Goal: Find specific page/section: Find specific page/section

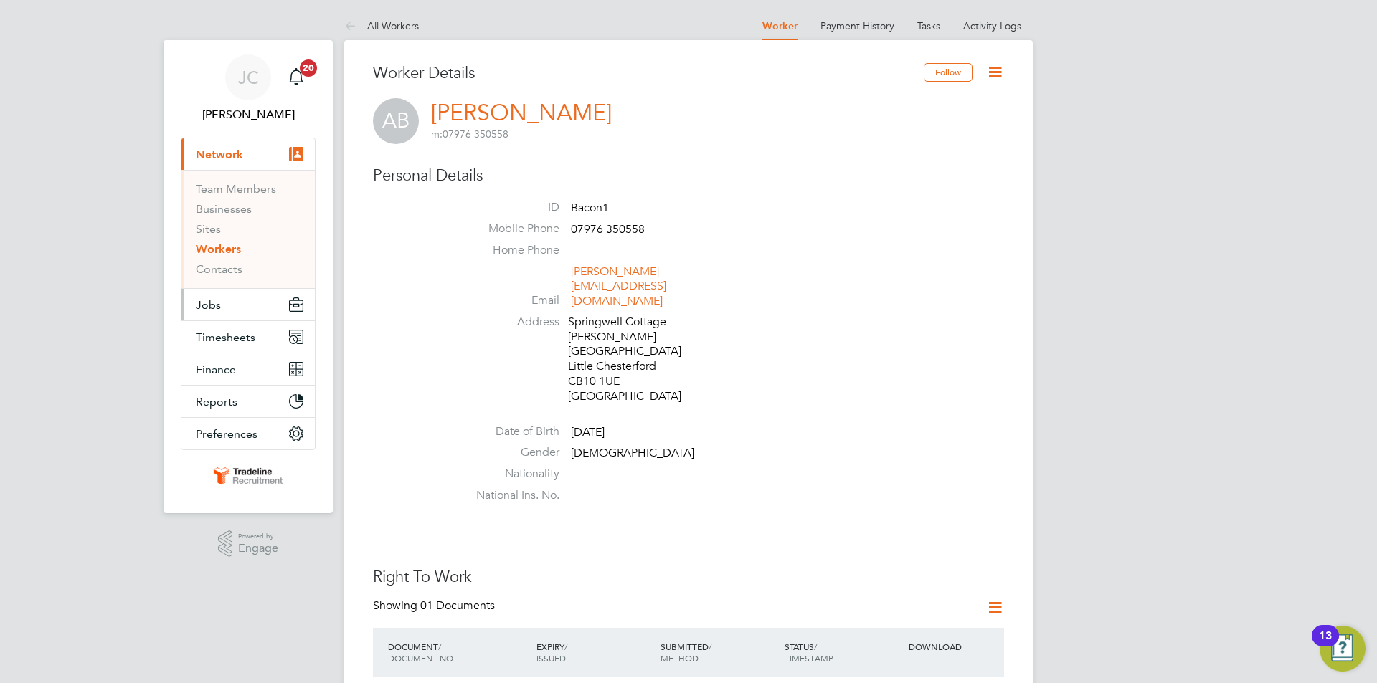
click at [243, 304] on button "Jobs" at bounding box center [247, 305] width 133 height 32
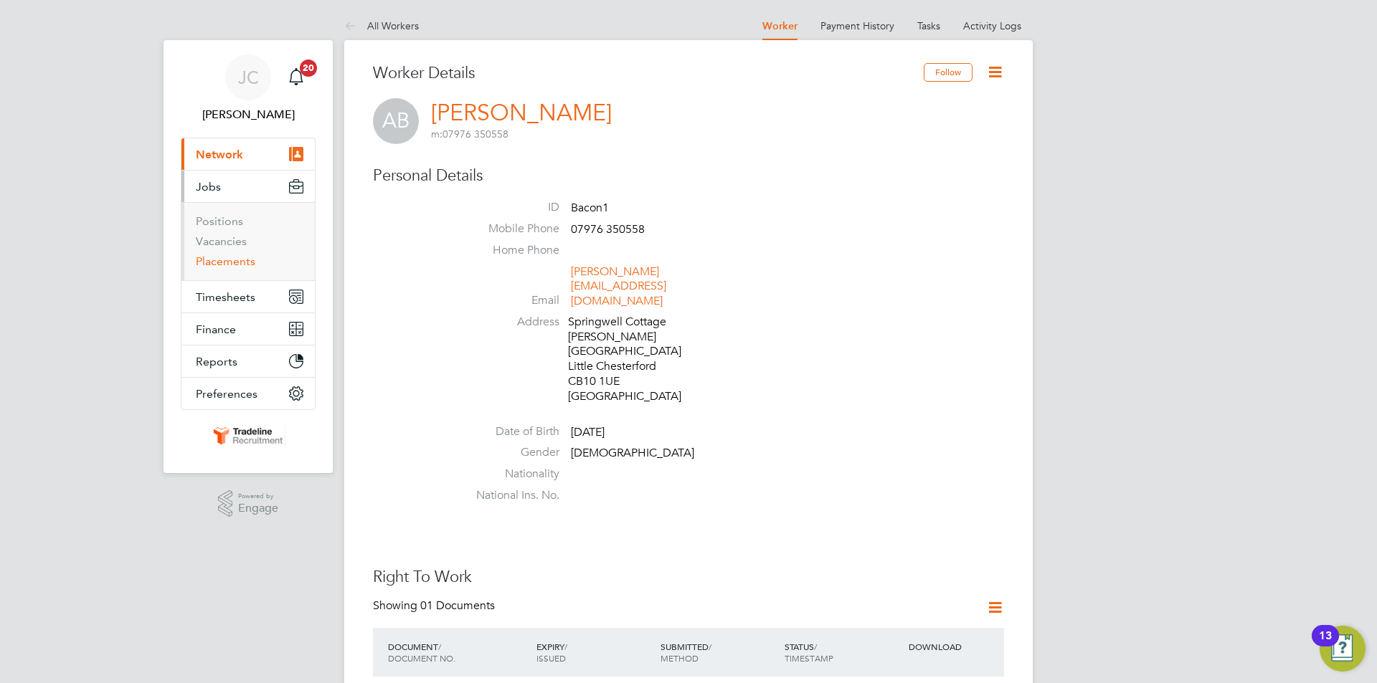
click at [234, 259] on link "Placements" at bounding box center [226, 262] width 60 height 14
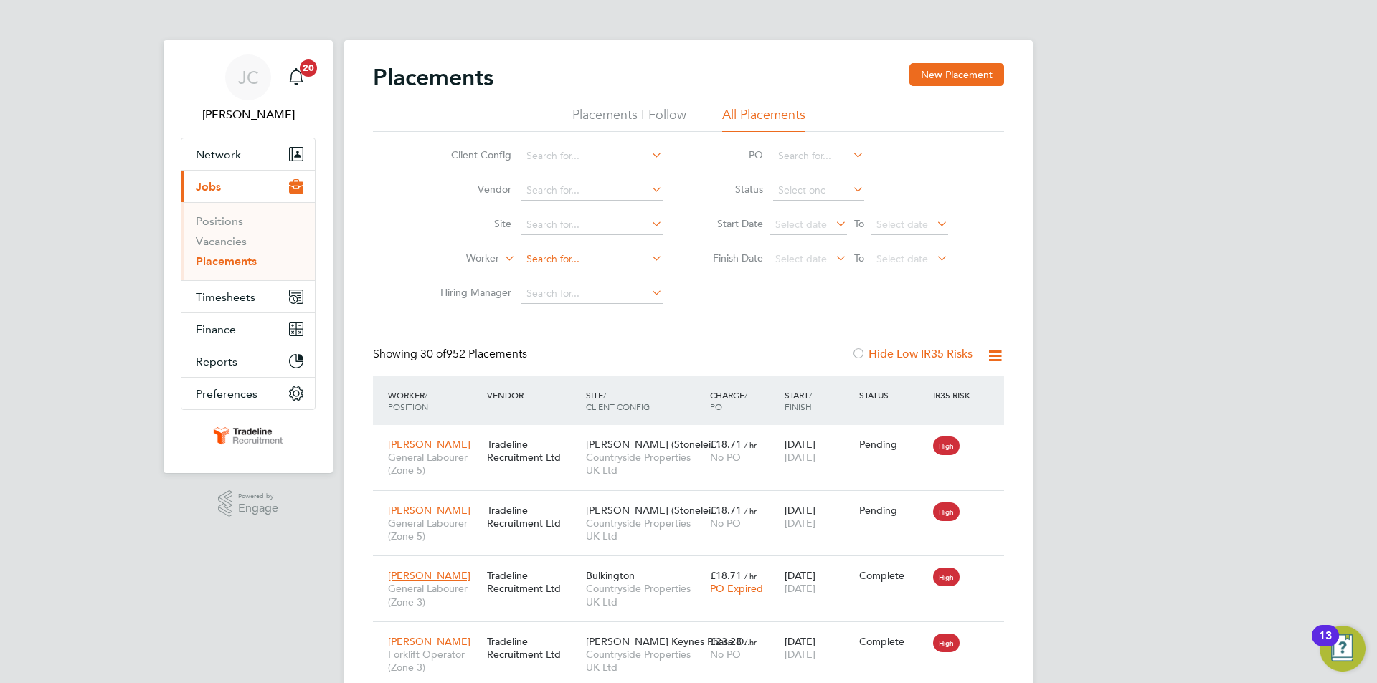
click at [556, 259] on input at bounding box center [591, 260] width 141 height 20
click at [609, 281] on b "Apple" at bounding box center [623, 278] width 29 height 12
type input "[PERSON_NAME]"
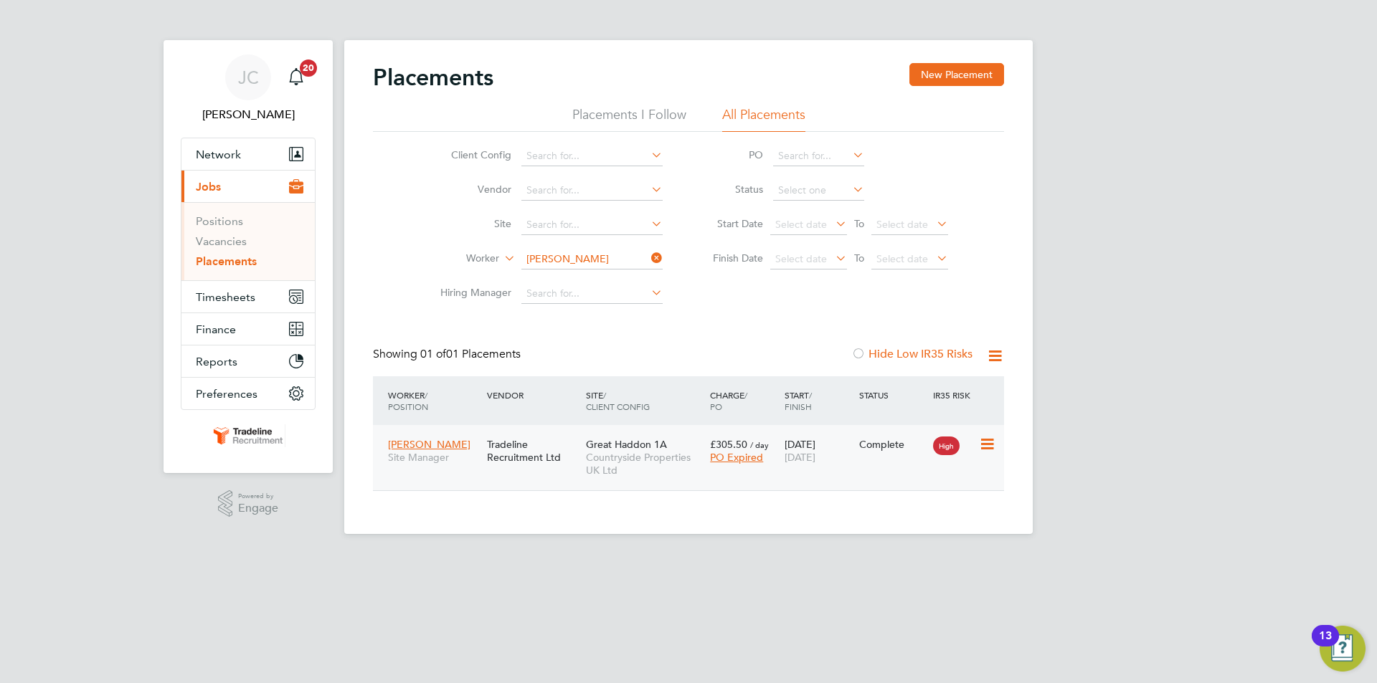
click at [837, 445] on div "[DATE] [DATE]" at bounding box center [818, 451] width 75 height 40
